Goal: Information Seeking & Learning: Check status

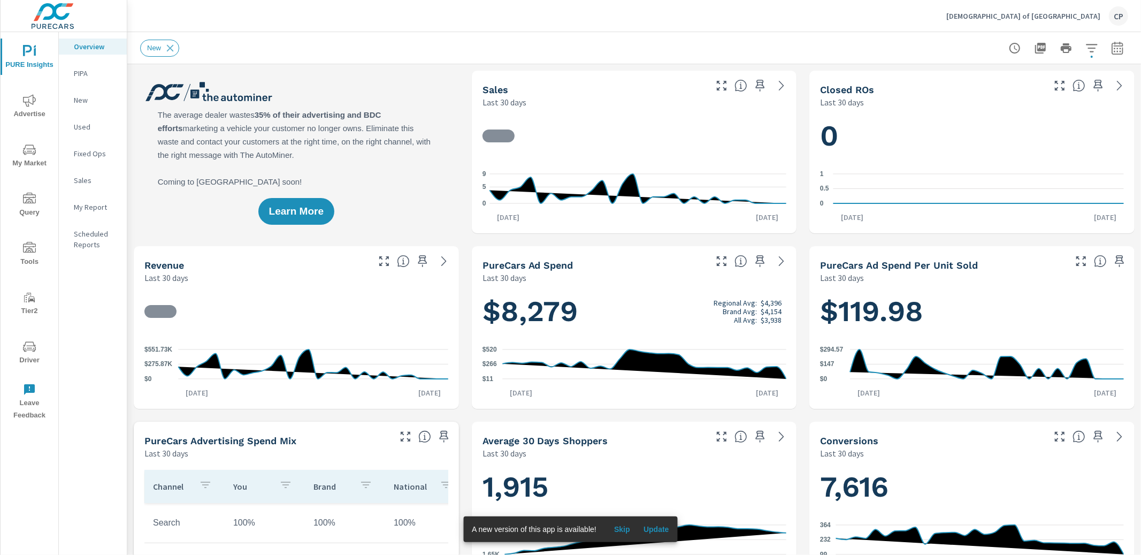
click at [37, 109] on span "Advertise" at bounding box center [29, 107] width 51 height 26
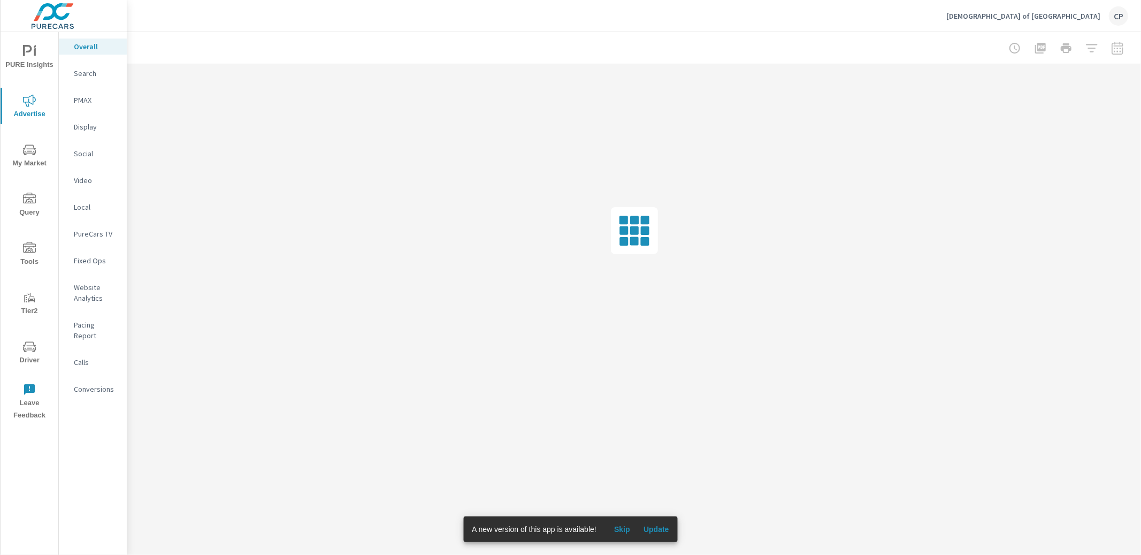
click at [90, 81] on div "Search" at bounding box center [93, 73] width 68 height 16
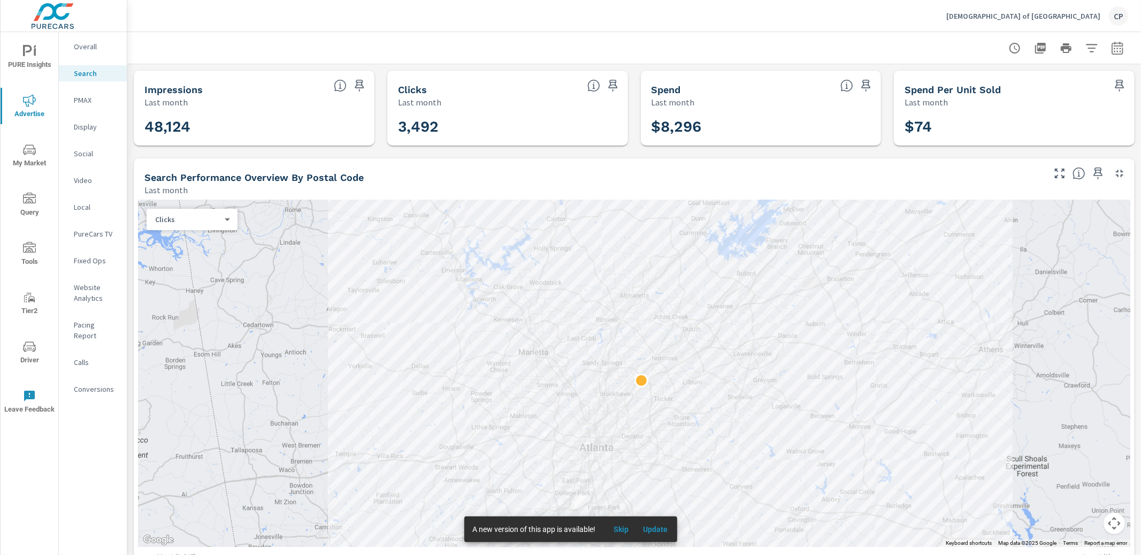
click at [54, 18] on img at bounding box center [53, 16] width 104 height 43
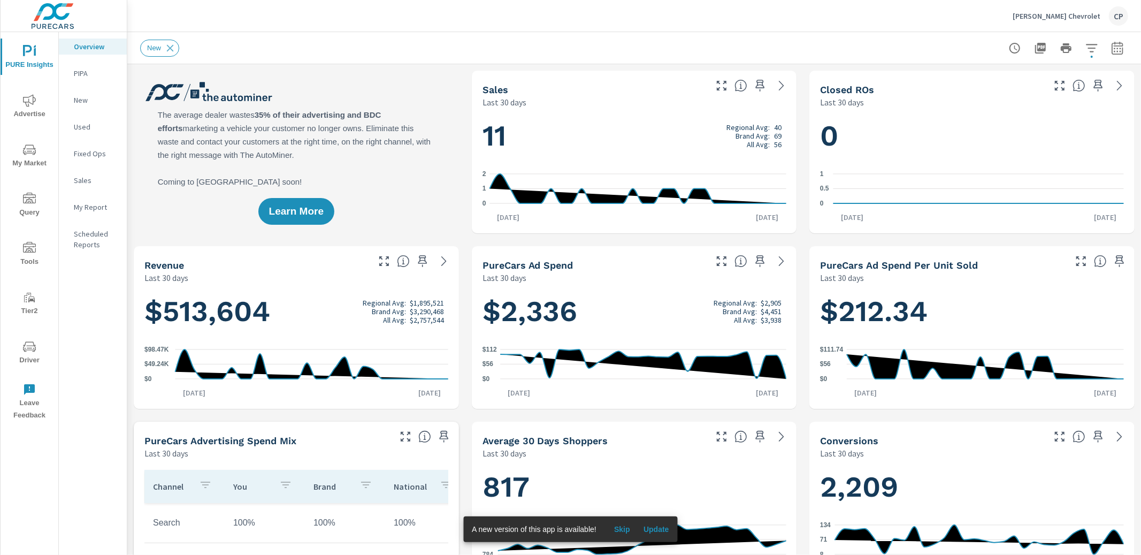
click at [31, 99] on icon "nav menu" at bounding box center [29, 100] width 13 height 13
